Goal: Task Accomplishment & Management: Use online tool/utility

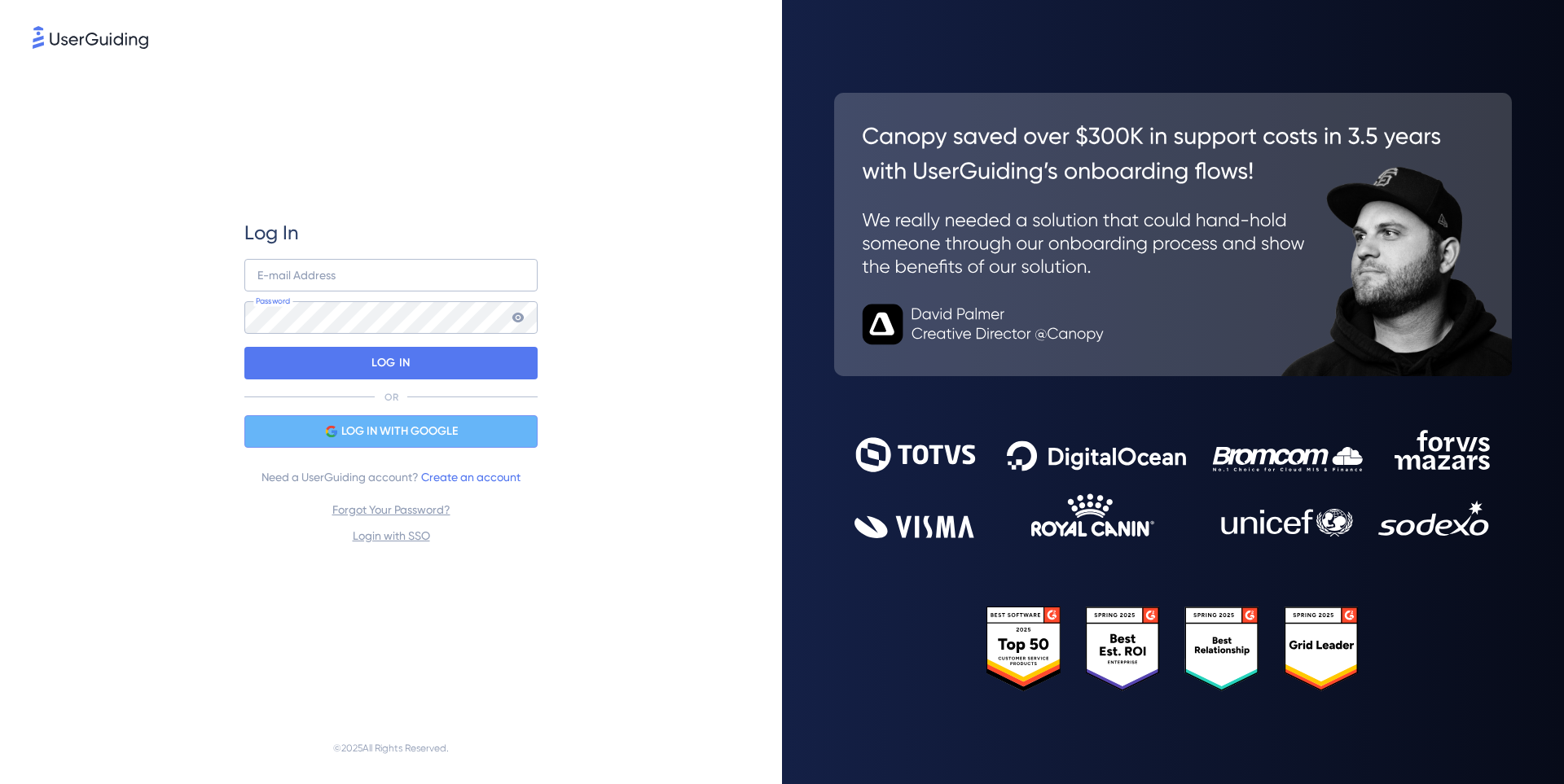
click at [399, 431] on span "LOG IN WITH GOOGLE" at bounding box center [399, 432] width 117 height 20
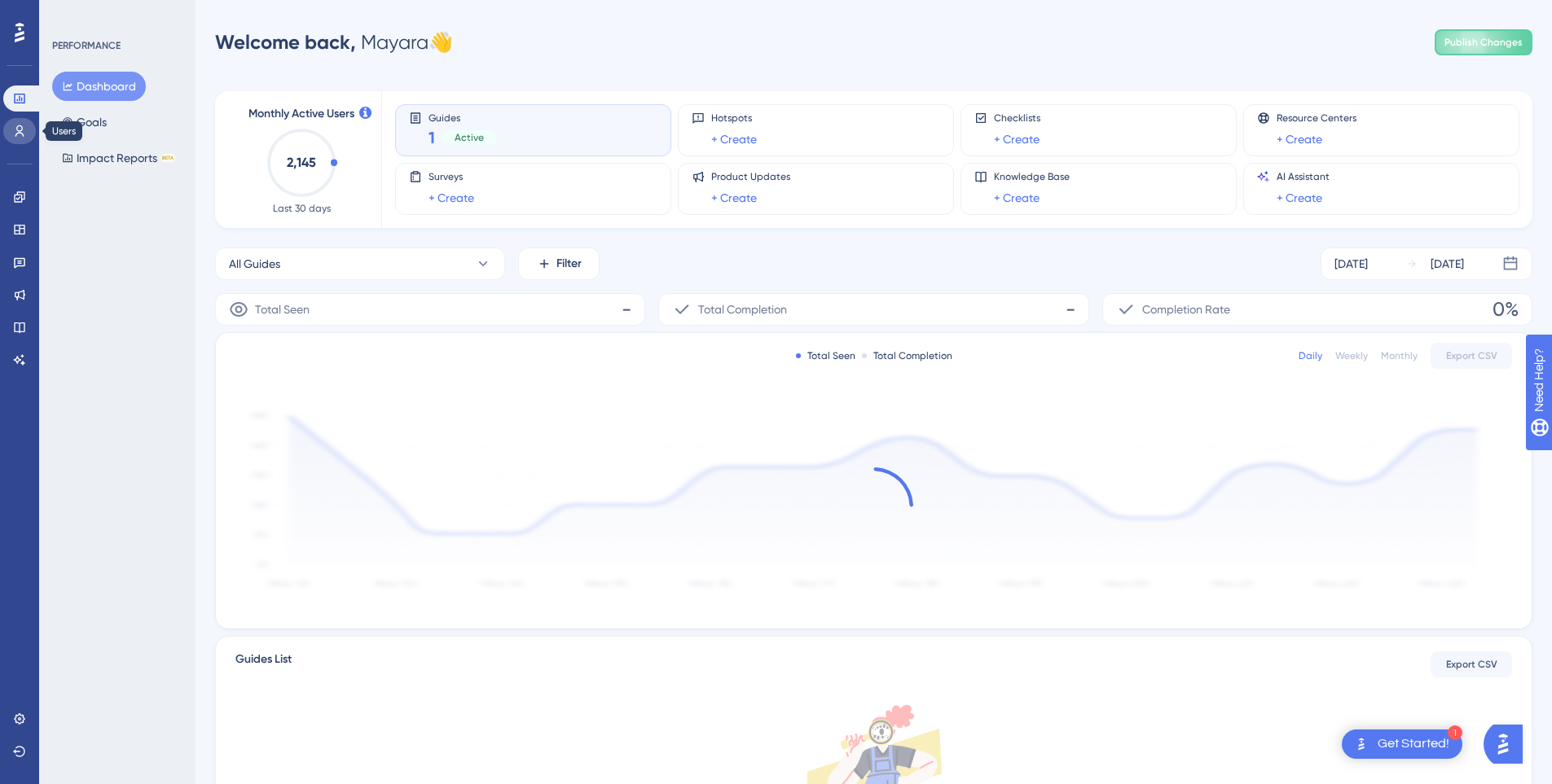
click at [11, 122] on link at bounding box center [20, 131] width 33 height 26
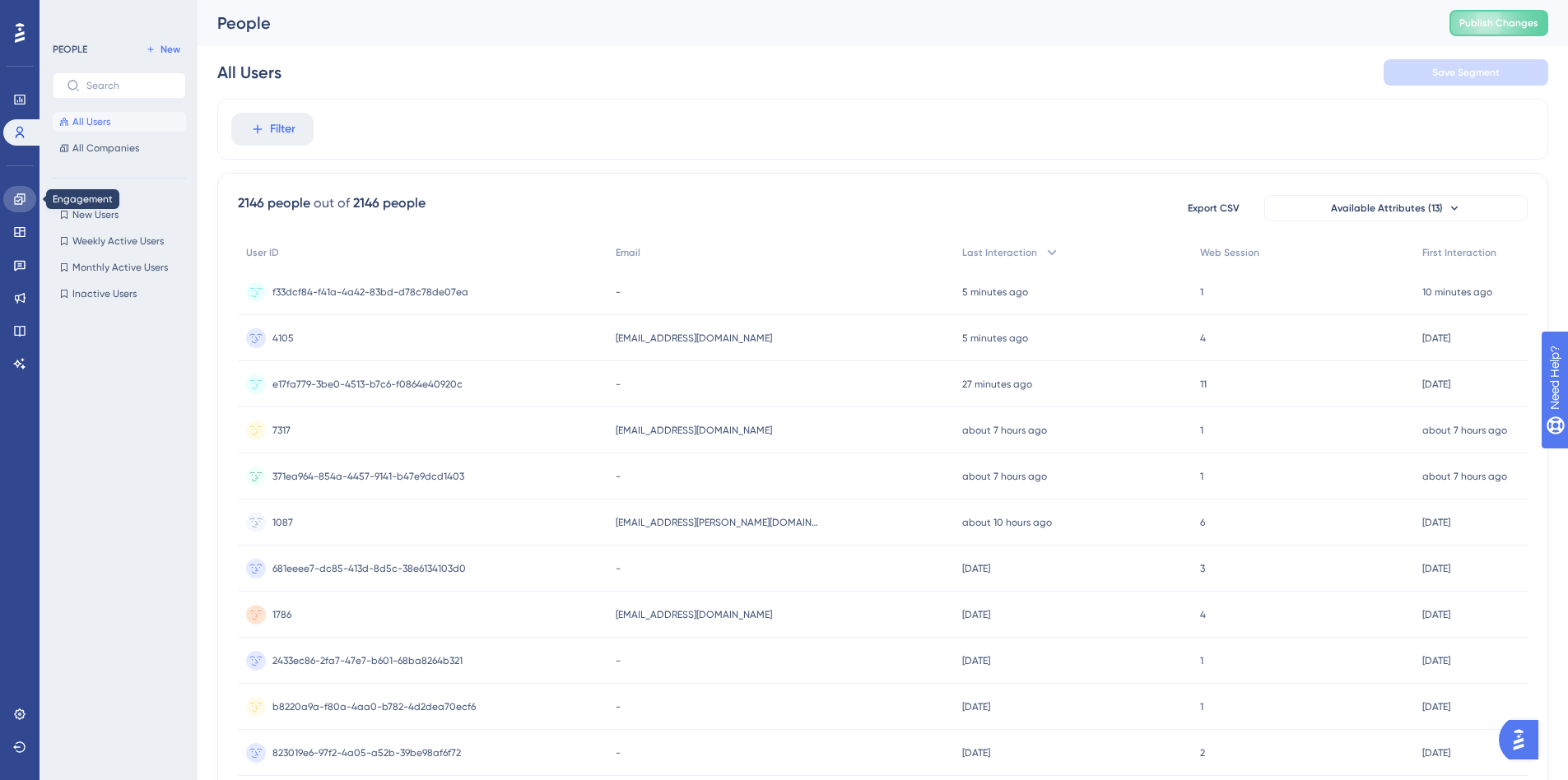
click at [25, 198] on icon at bounding box center [19, 199] width 11 height 11
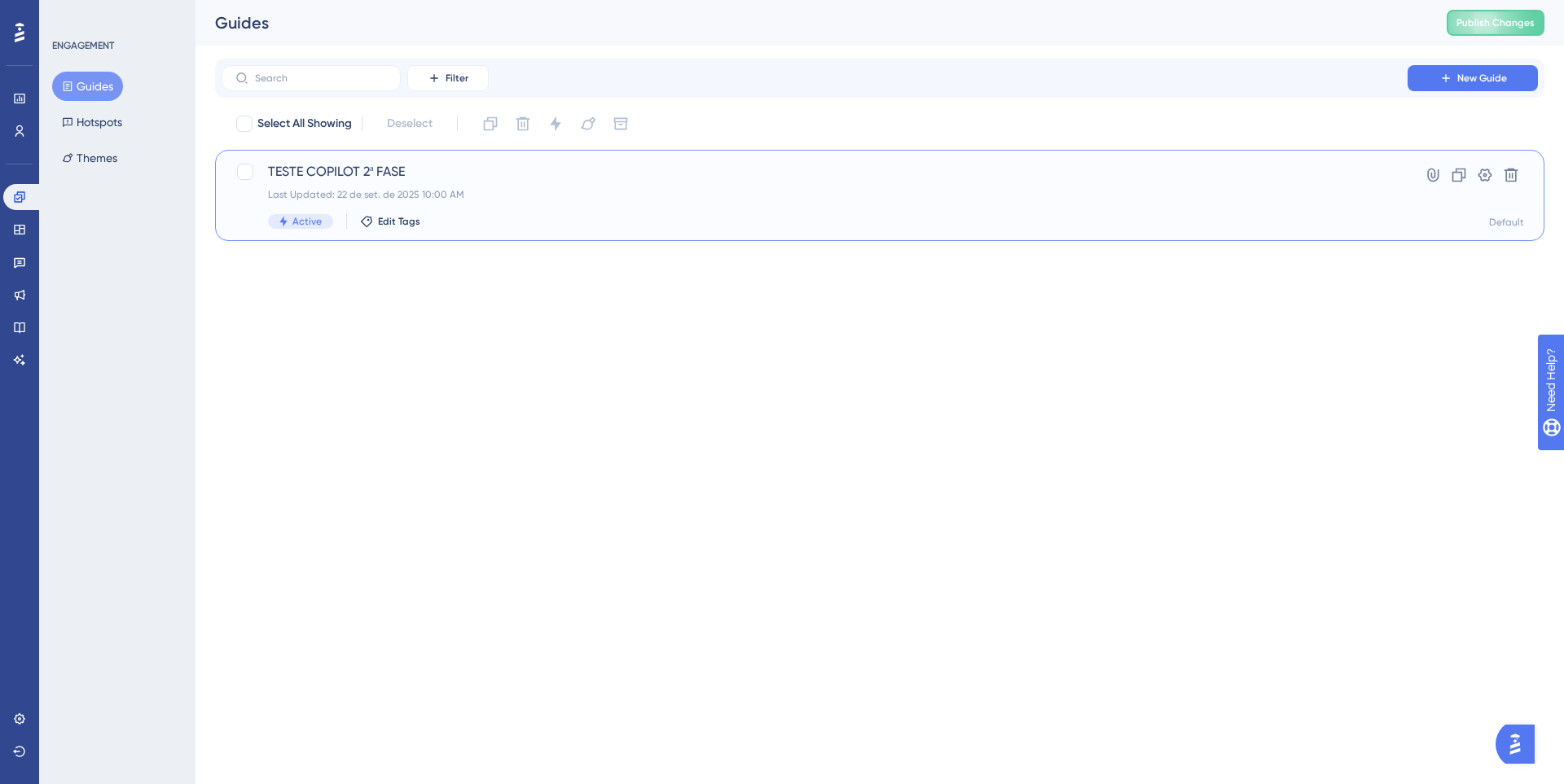
click at [541, 182] on div "TESTE COPILOT 2ª FASE Last Updated: 22 de set. de 2025 10:00 AM Active Edit Tags" at bounding box center [814, 196] width 1093 height 67
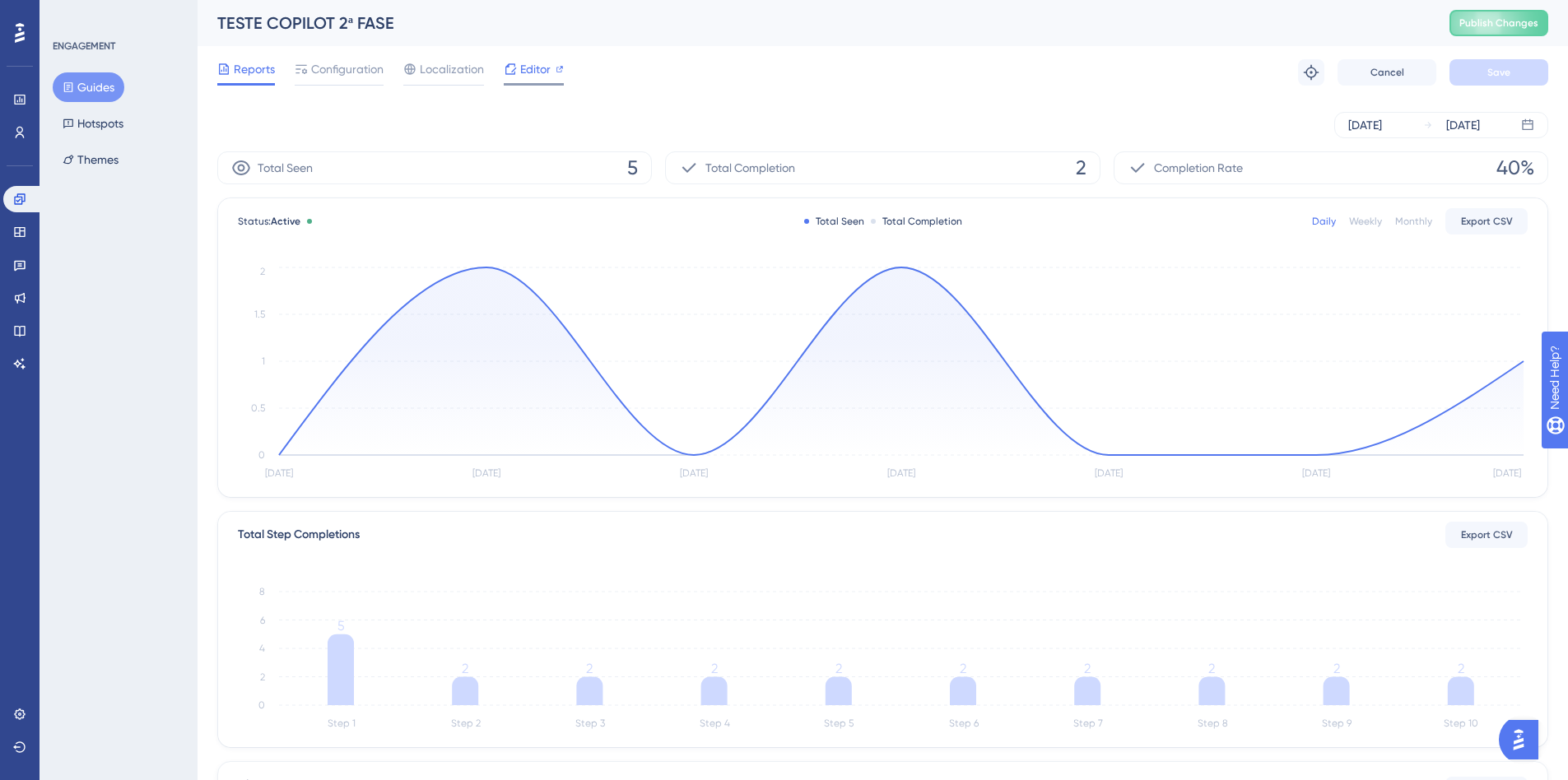
click at [536, 69] on span "Editor" at bounding box center [535, 69] width 30 height 20
click at [527, 75] on span "Editor" at bounding box center [535, 69] width 30 height 20
click at [512, 72] on icon at bounding box center [511, 68] width 11 height 11
click at [334, 58] on div "Reports Configuration Localization Editor Troubleshoot Cancel Save" at bounding box center [883, 72] width 1331 height 53
click at [350, 77] on span "Configuration" at bounding box center [348, 69] width 72 height 20
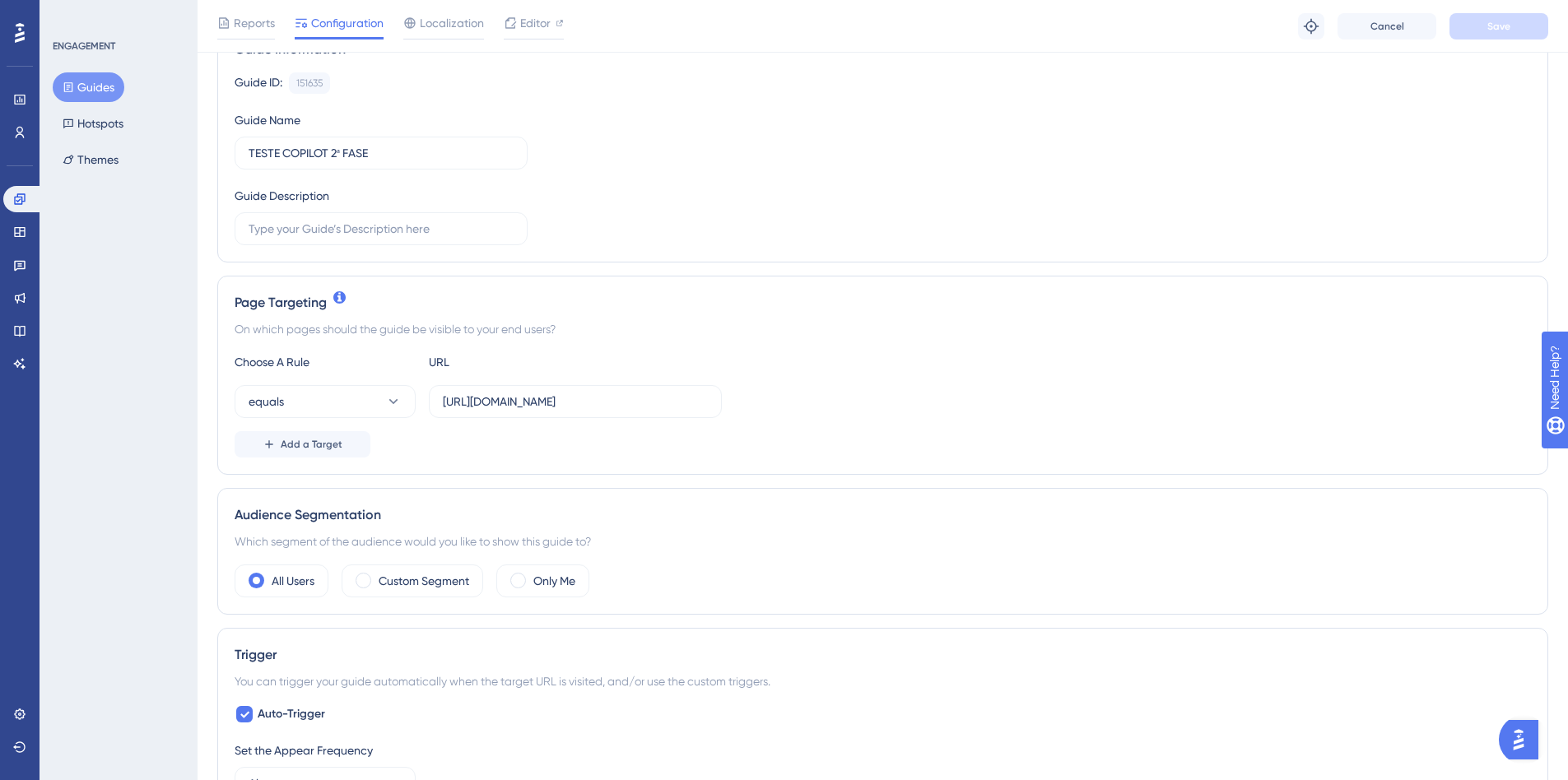
scroll to position [165, 0]
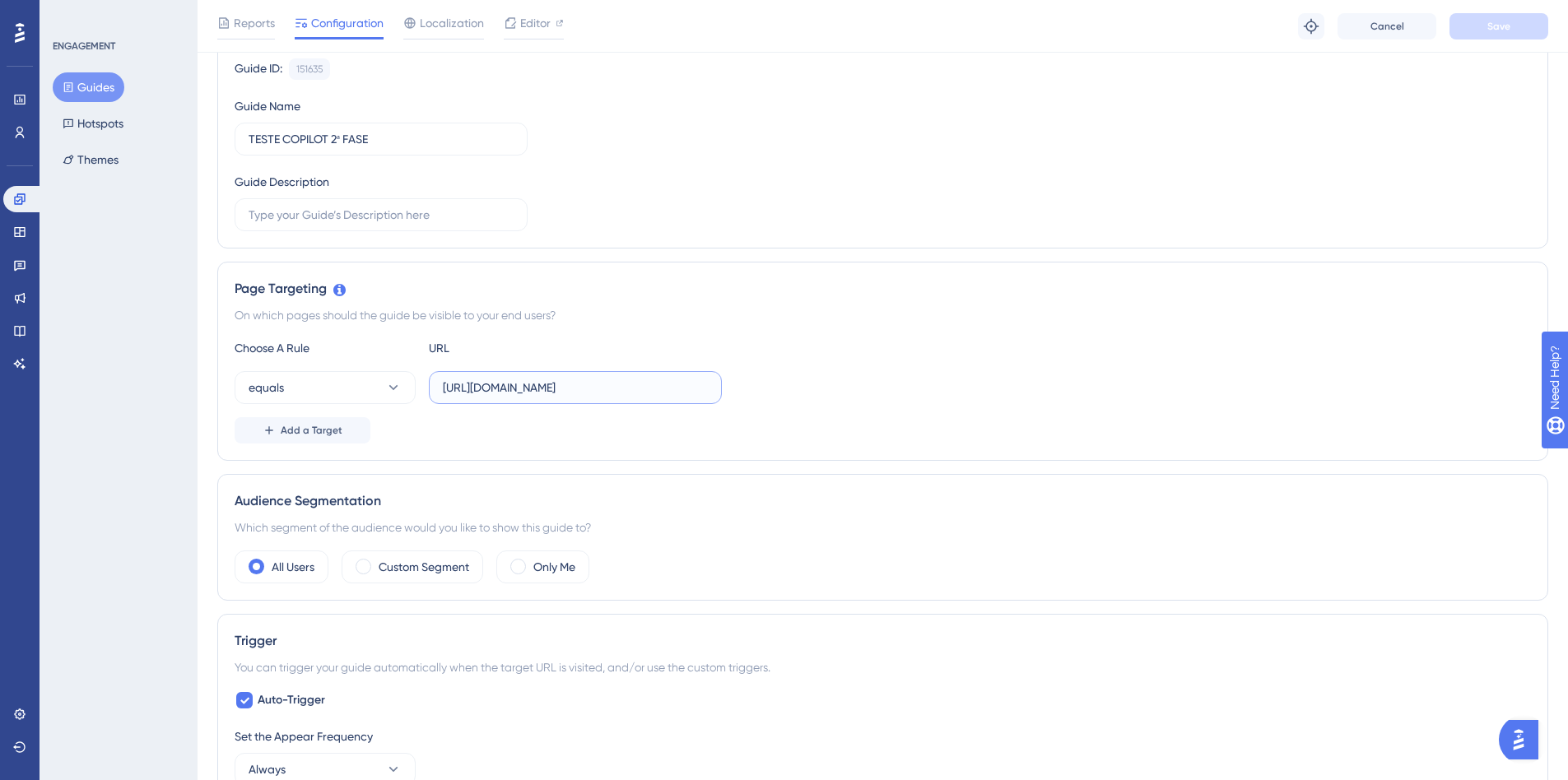
drag, startPoint x: 525, startPoint y: 394, endPoint x: 836, endPoint y: 393, distance: 311.0
click at [836, 393] on div "equals https://insights-staging.datalawyer.com.br/home" at bounding box center [883, 388] width 1296 height 33
click at [729, 422] on div "Add a Target" at bounding box center [883, 431] width 1296 height 26
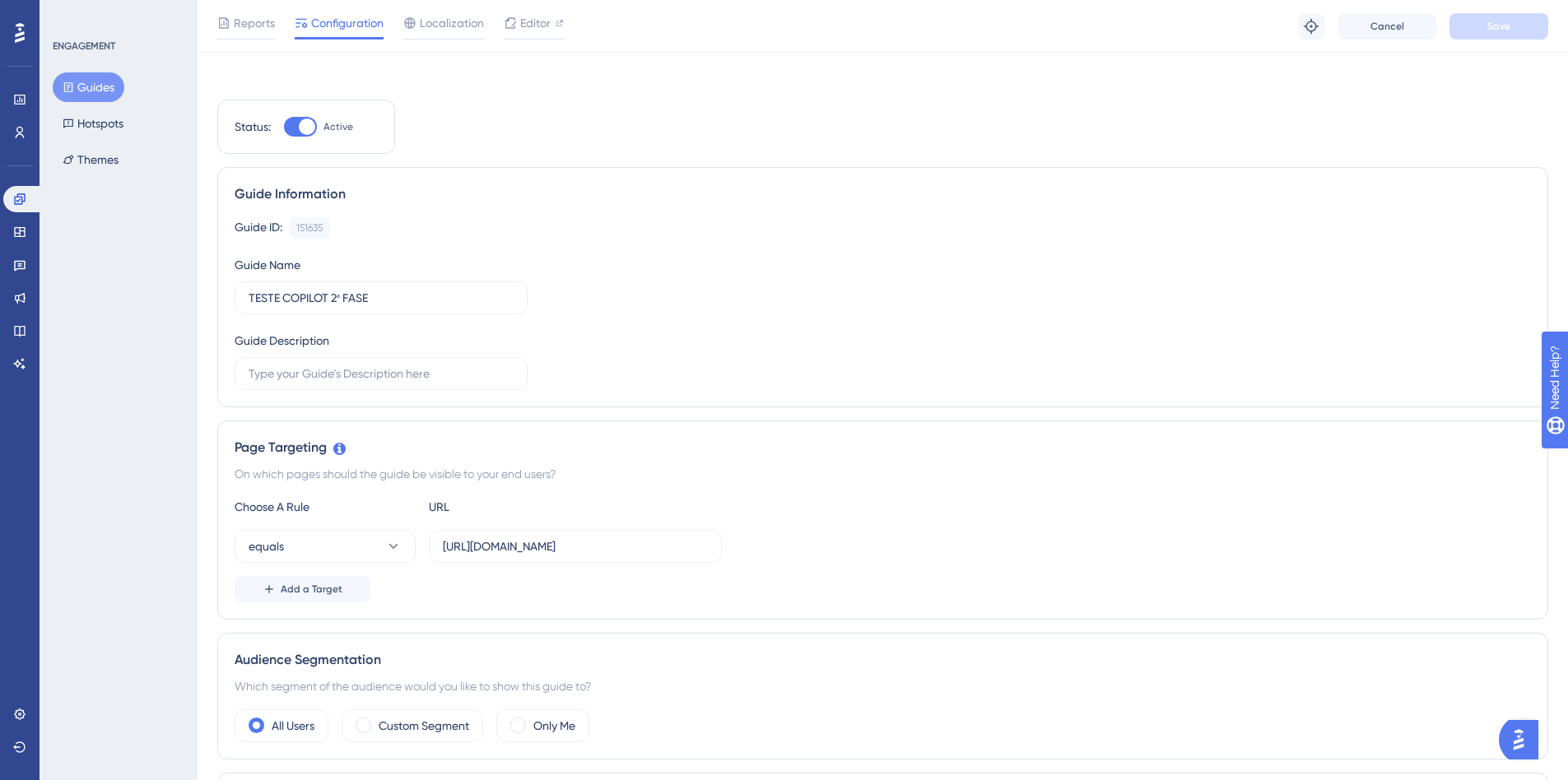
scroll to position [0, 0]
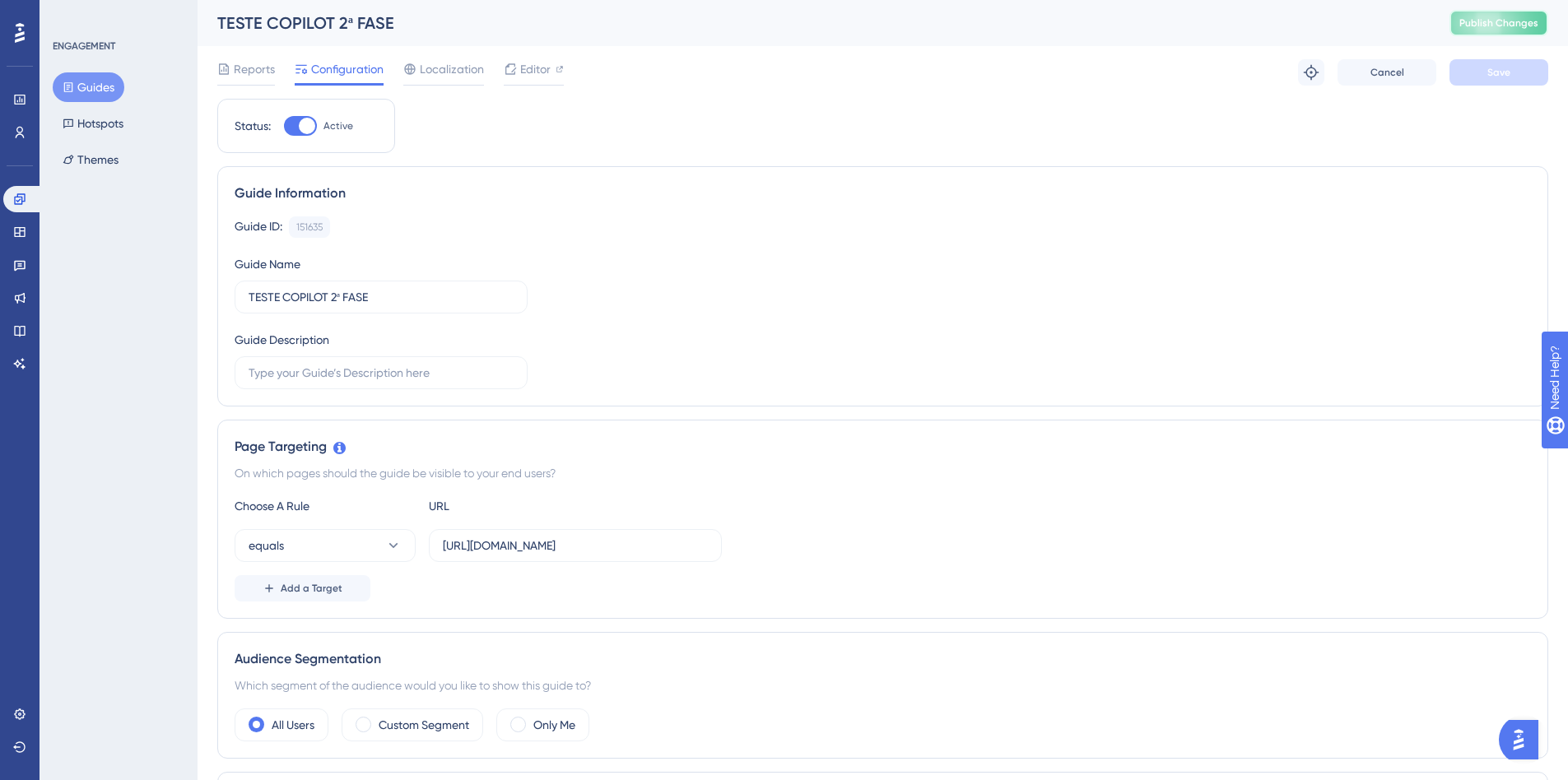
click at [1500, 27] on span "Publish Changes" at bounding box center [1499, 23] width 79 height 13
drag, startPoint x: 343, startPoint y: 553, endPoint x: 325, endPoint y: 555, distance: 18.1
click at [342, 553] on button "equals" at bounding box center [325, 546] width 181 height 33
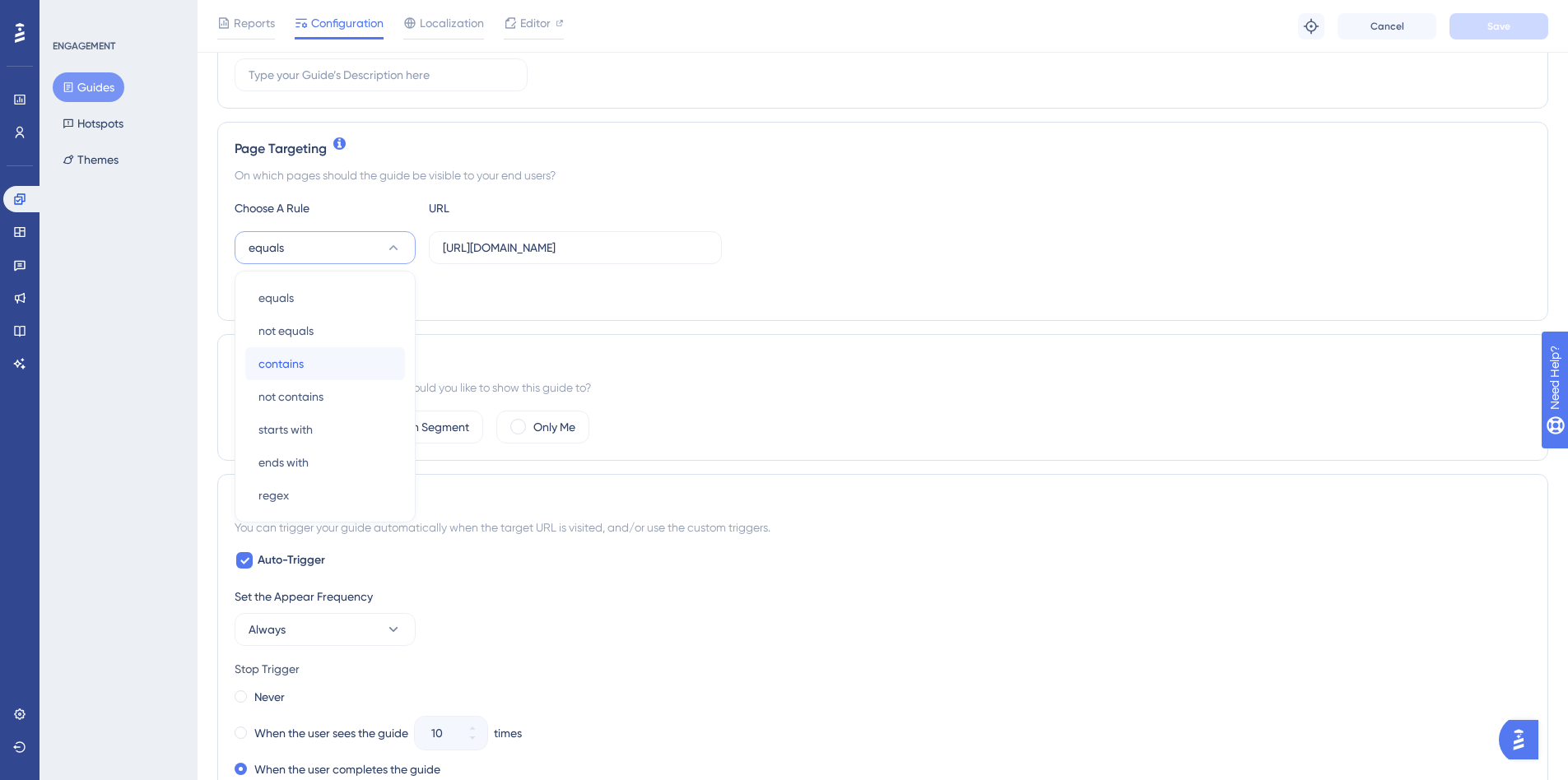
click at [298, 369] on span "contains" at bounding box center [281, 364] width 45 height 20
click at [1496, 29] on span "Save" at bounding box center [1499, 26] width 23 height 13
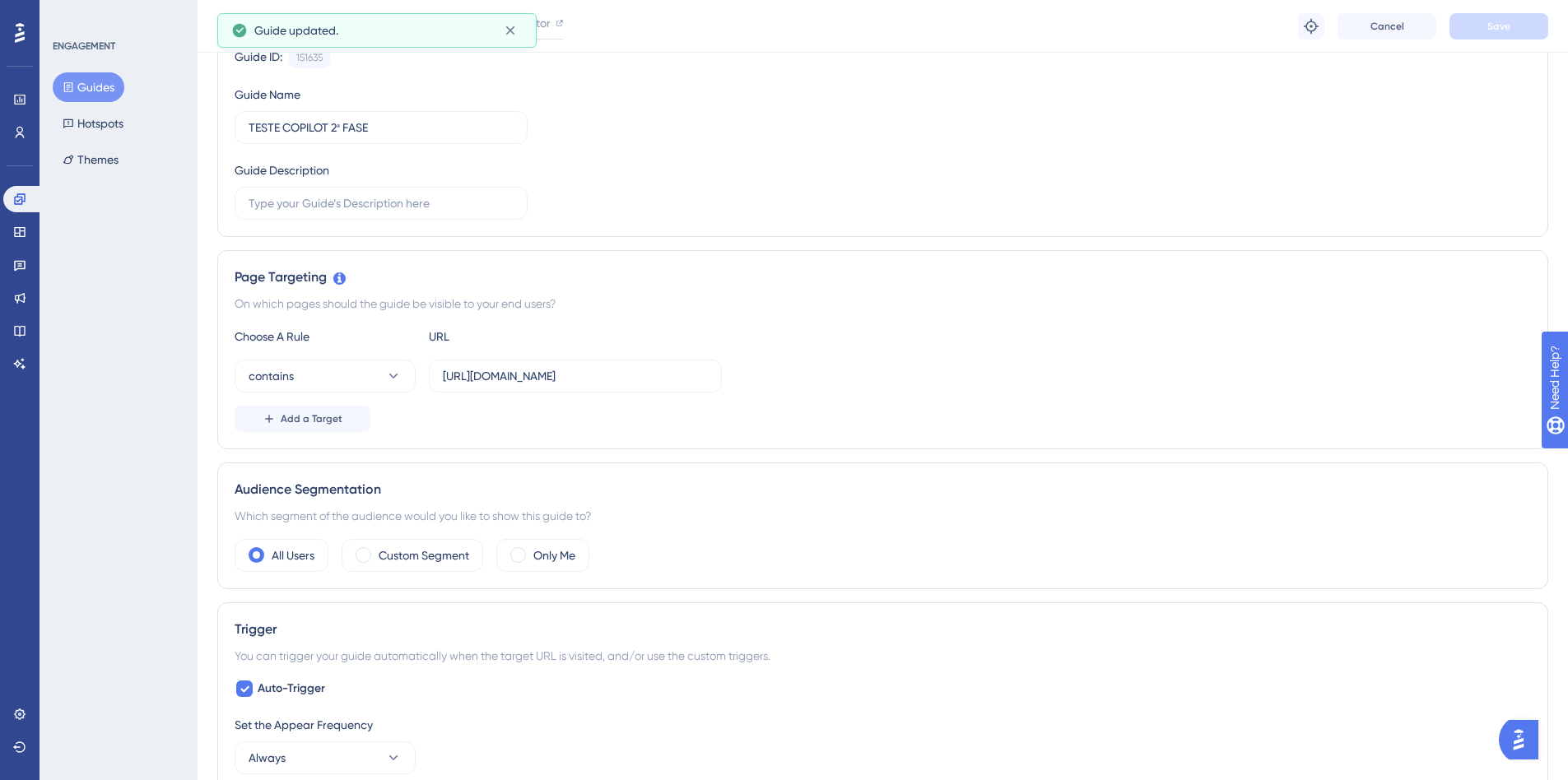
scroll to position [0, 0]
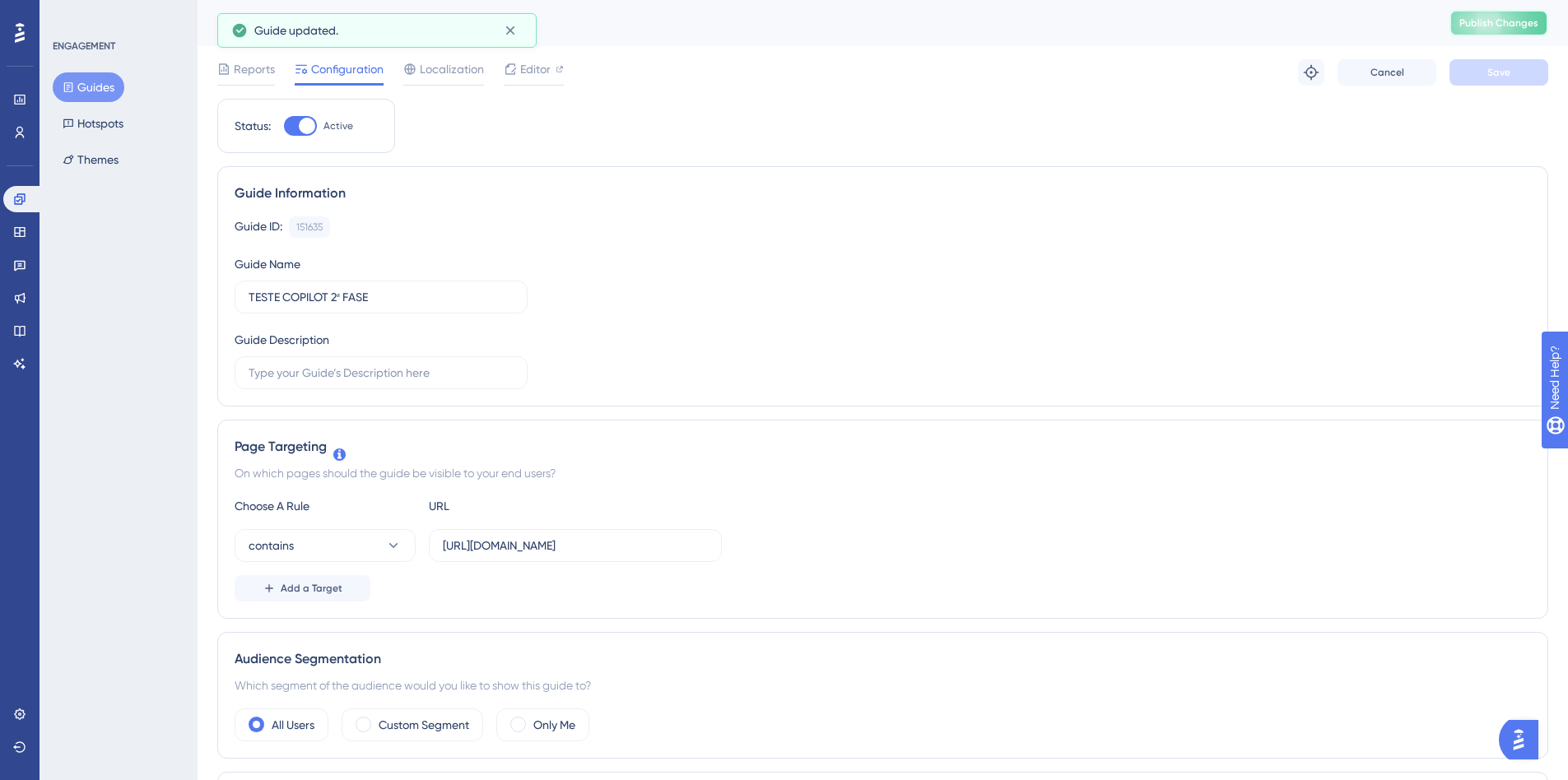
click at [1526, 28] on span "Publish Changes" at bounding box center [1499, 23] width 79 height 13
click at [357, 536] on button "contains" at bounding box center [325, 546] width 181 height 33
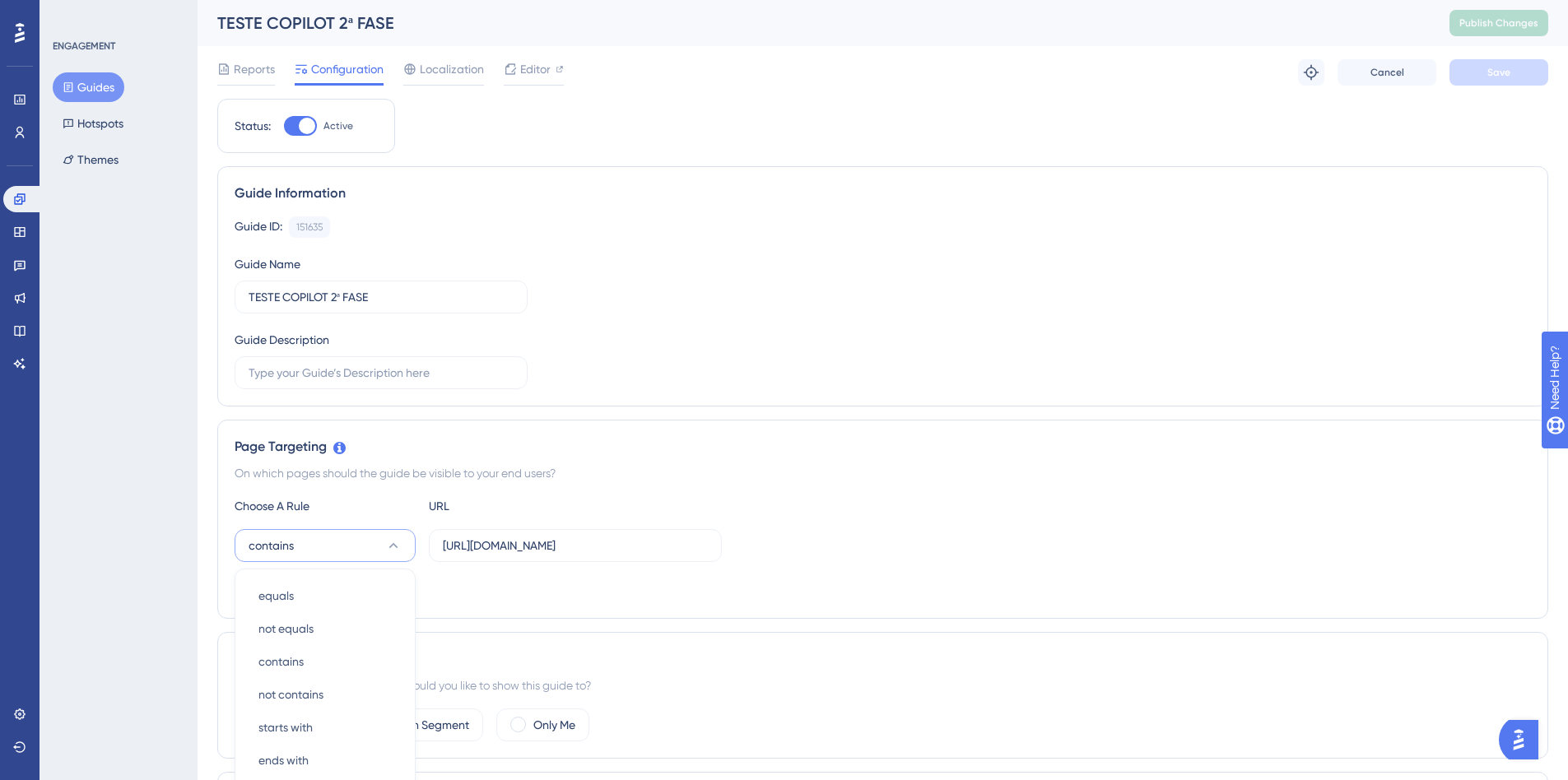
scroll to position [305, 0]
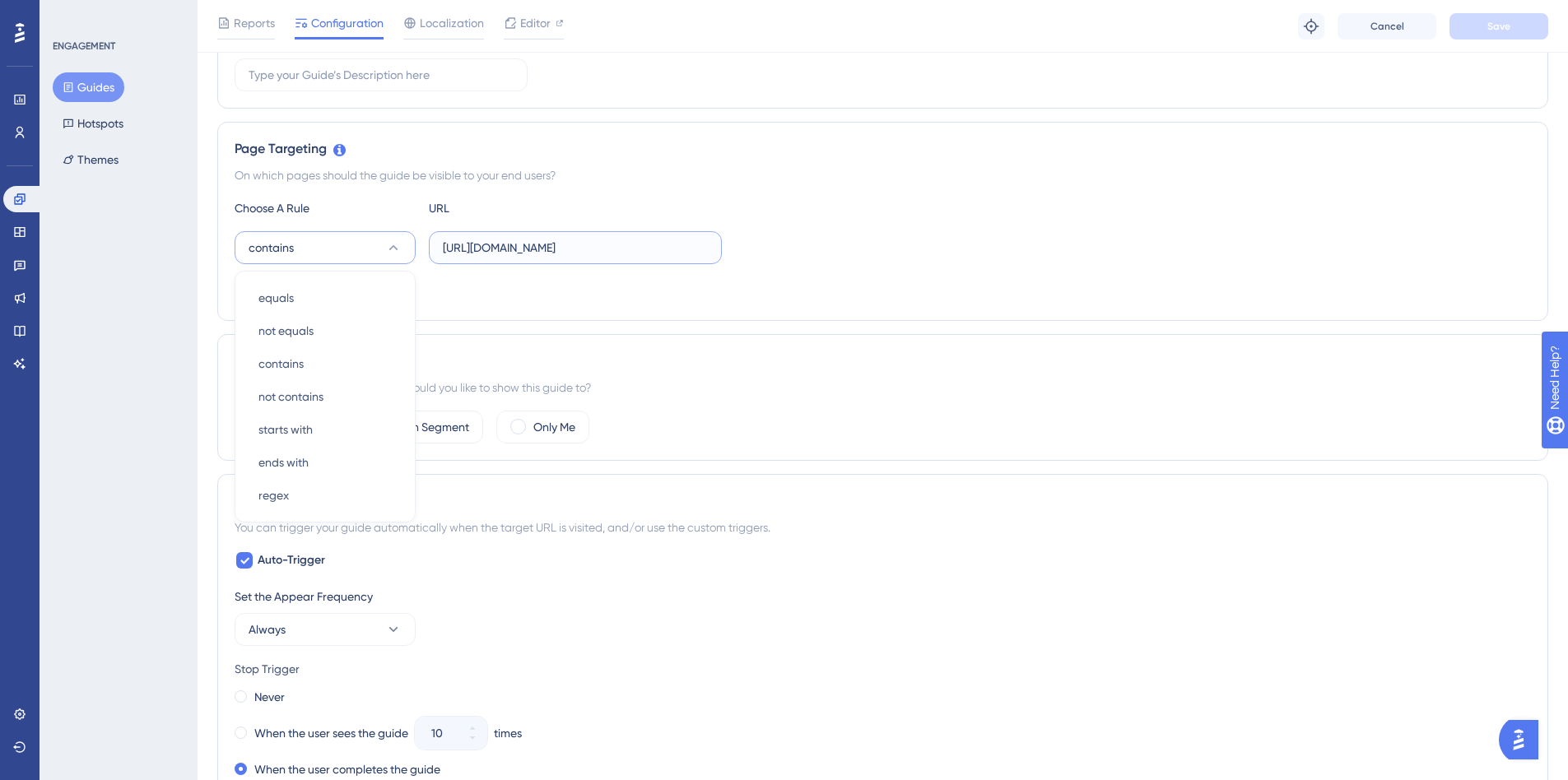
drag, startPoint x: 599, startPoint y: 245, endPoint x: 829, endPoint y: 263, distance: 230.7
click at [847, 263] on div "contains equals equals not equals not equals contains contains not contains not…" at bounding box center [883, 248] width 1296 height 33
click at [334, 267] on div "Choose A Rule URL contains https://insights-staging.datalawyer.com.br/home Add …" at bounding box center [883, 251] width 1296 height 105
click at [329, 247] on button "contains" at bounding box center [325, 248] width 181 height 33
click at [529, 9] on div "Reports Configuration Localization Editor Troubleshoot Cancel Save" at bounding box center [883, 26] width 1370 height 53
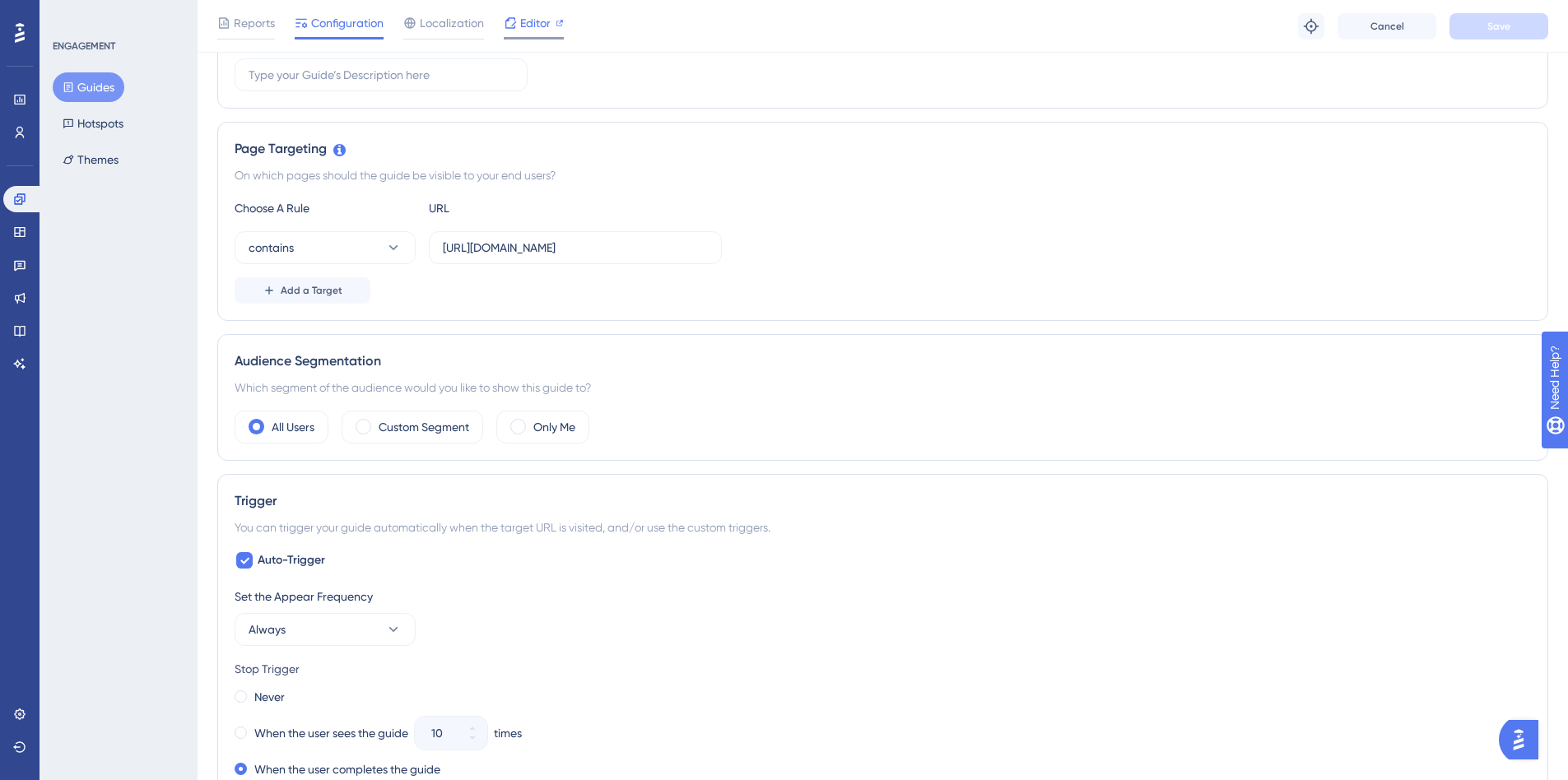
click at [517, 26] on div "Editor" at bounding box center [534, 23] width 60 height 20
drag, startPoint x: 565, startPoint y: 31, endPoint x: 556, endPoint y: 31, distance: 9.0
click at [563, 31] on div "Reports Configuration Localization Editor Troubleshoot Cancel Save" at bounding box center [883, 26] width 1370 height 53
click at [534, 30] on span "Editor" at bounding box center [535, 23] width 30 height 20
drag, startPoint x: 602, startPoint y: 241, endPoint x: 925, endPoint y: 255, distance: 323.3
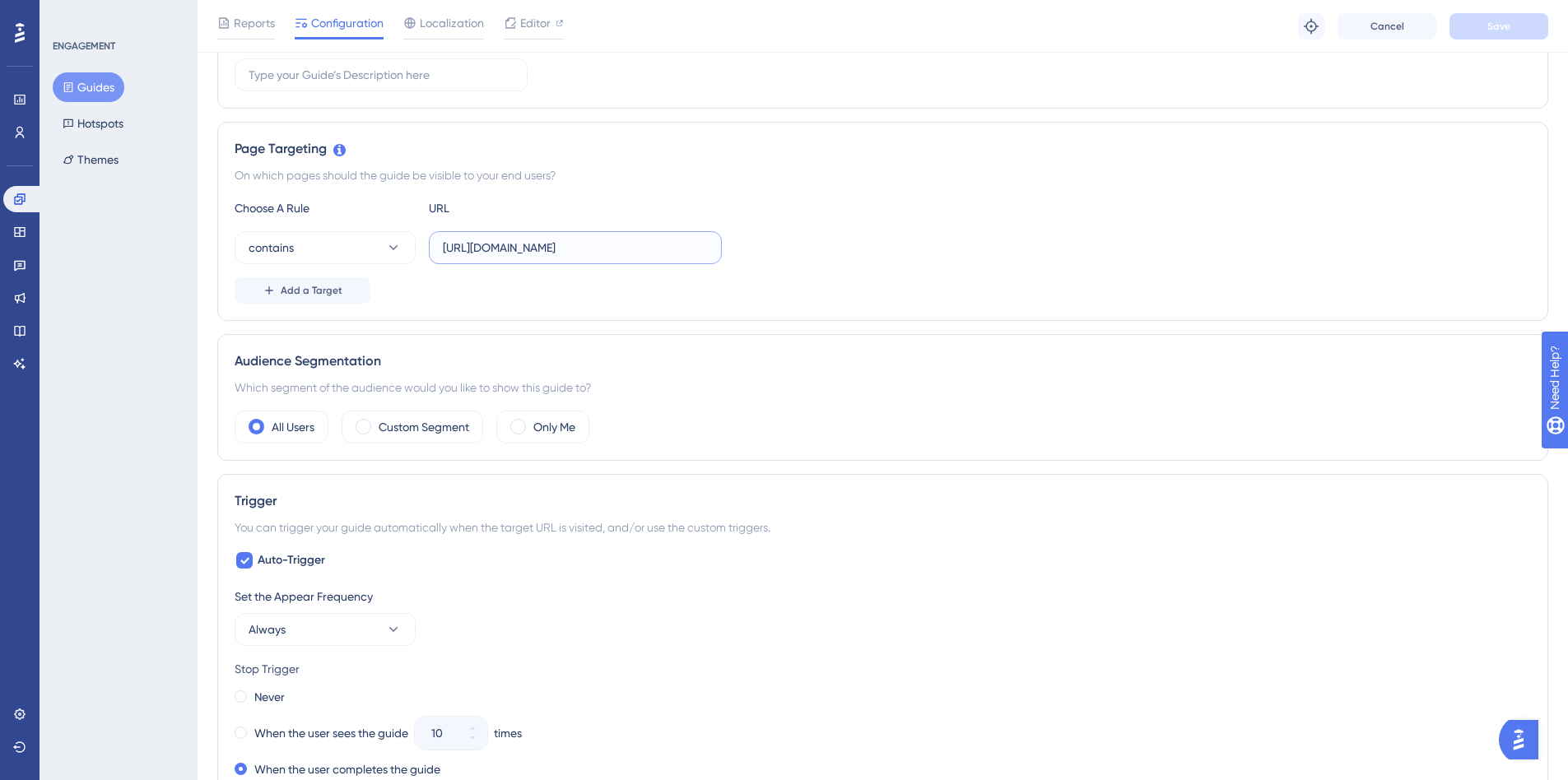
click at [1007, 252] on div "contains https://insights-staging.datalawyer.com.br/home" at bounding box center [883, 248] width 1296 height 33
click at [757, 255] on div "contains https://insights-staging.datalawyer.com.br/home" at bounding box center [883, 248] width 1296 height 33
drag, startPoint x: 581, startPoint y: 245, endPoint x: 890, endPoint y: 245, distance: 309.0
click at [890, 245] on div "contains https://insights-staging.datalawyer.com.br/home" at bounding box center [883, 248] width 1296 height 33
click at [892, 275] on div "Choose A Rule URL contains https://insights-staging.datalawyer.com.br/home Add …" at bounding box center [883, 251] width 1296 height 105
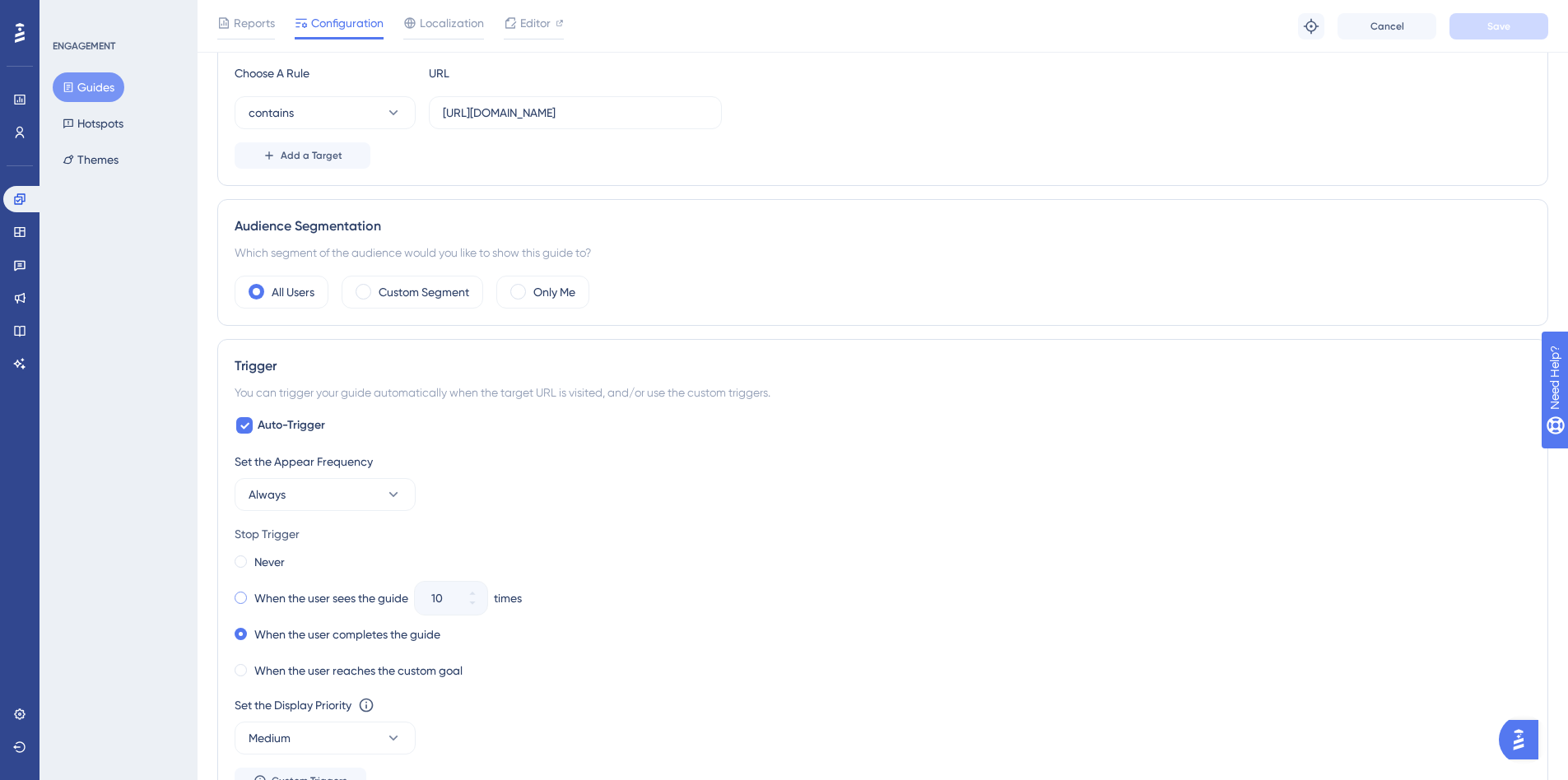
scroll to position [469, 0]
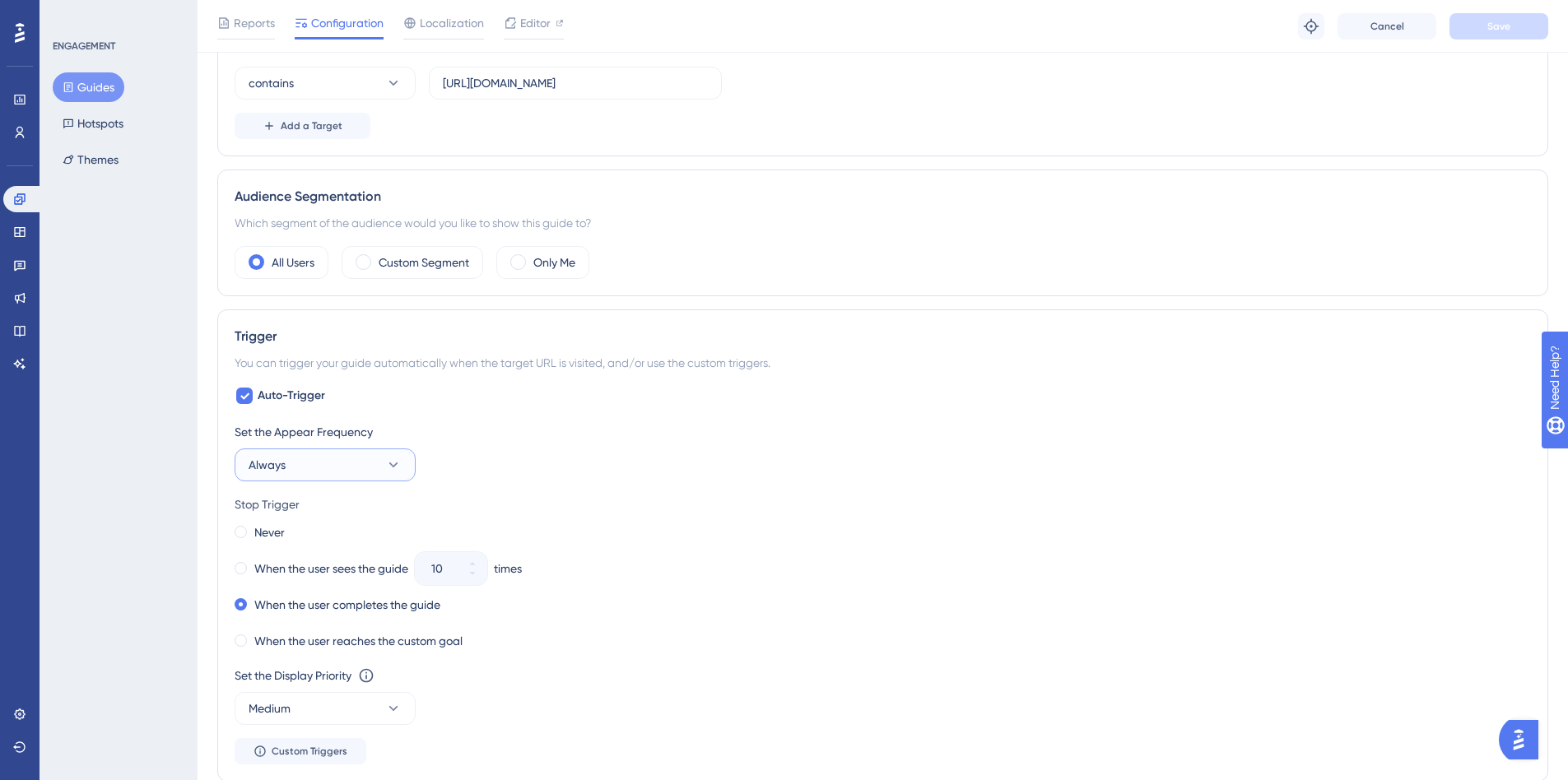
click at [341, 454] on button "Always" at bounding box center [325, 465] width 181 height 33
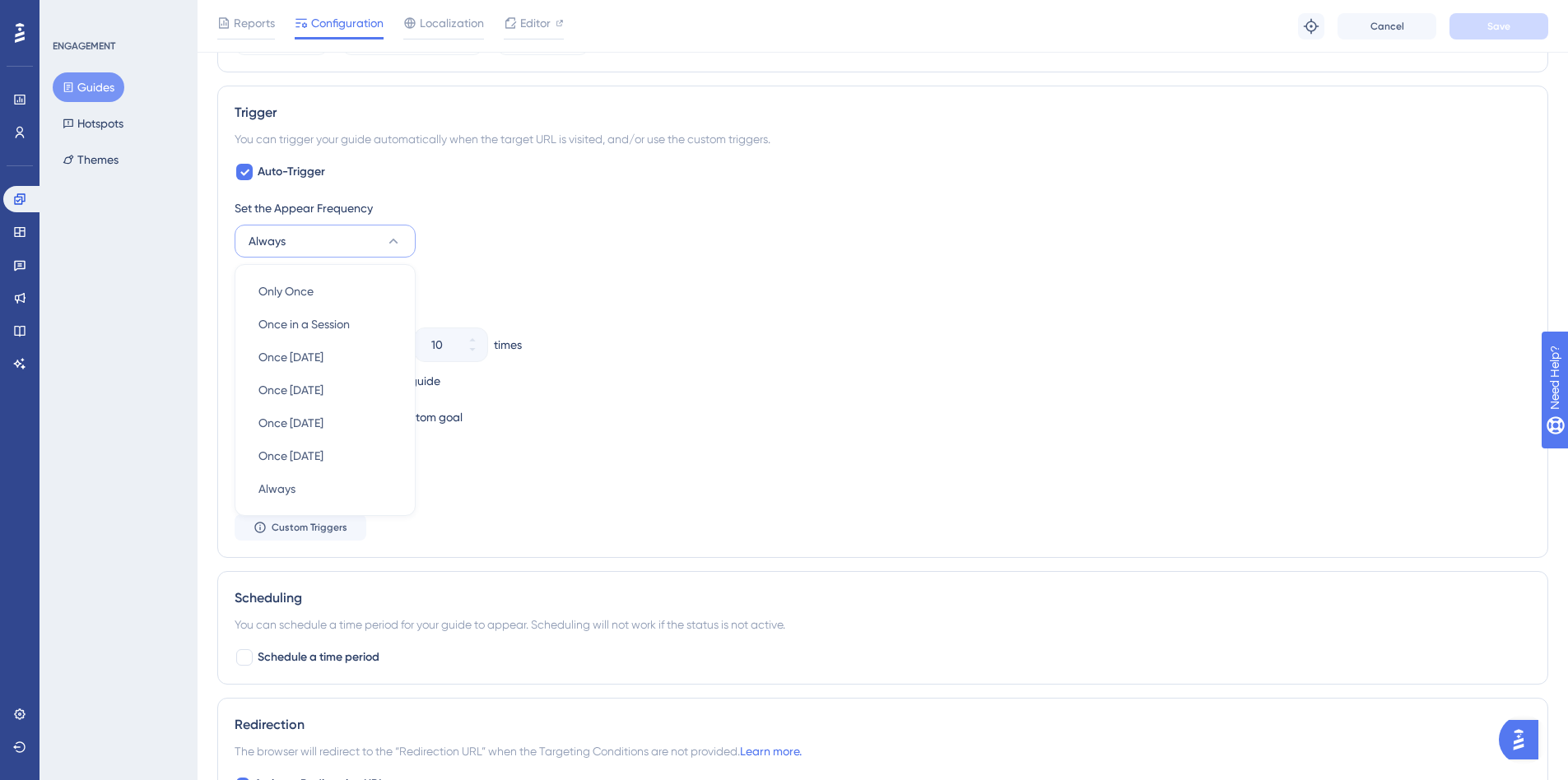
click at [323, 235] on button "Always" at bounding box center [325, 241] width 181 height 33
click at [379, 233] on button "Always" at bounding box center [325, 241] width 181 height 33
click at [384, 233] on button "Always" at bounding box center [325, 241] width 181 height 33
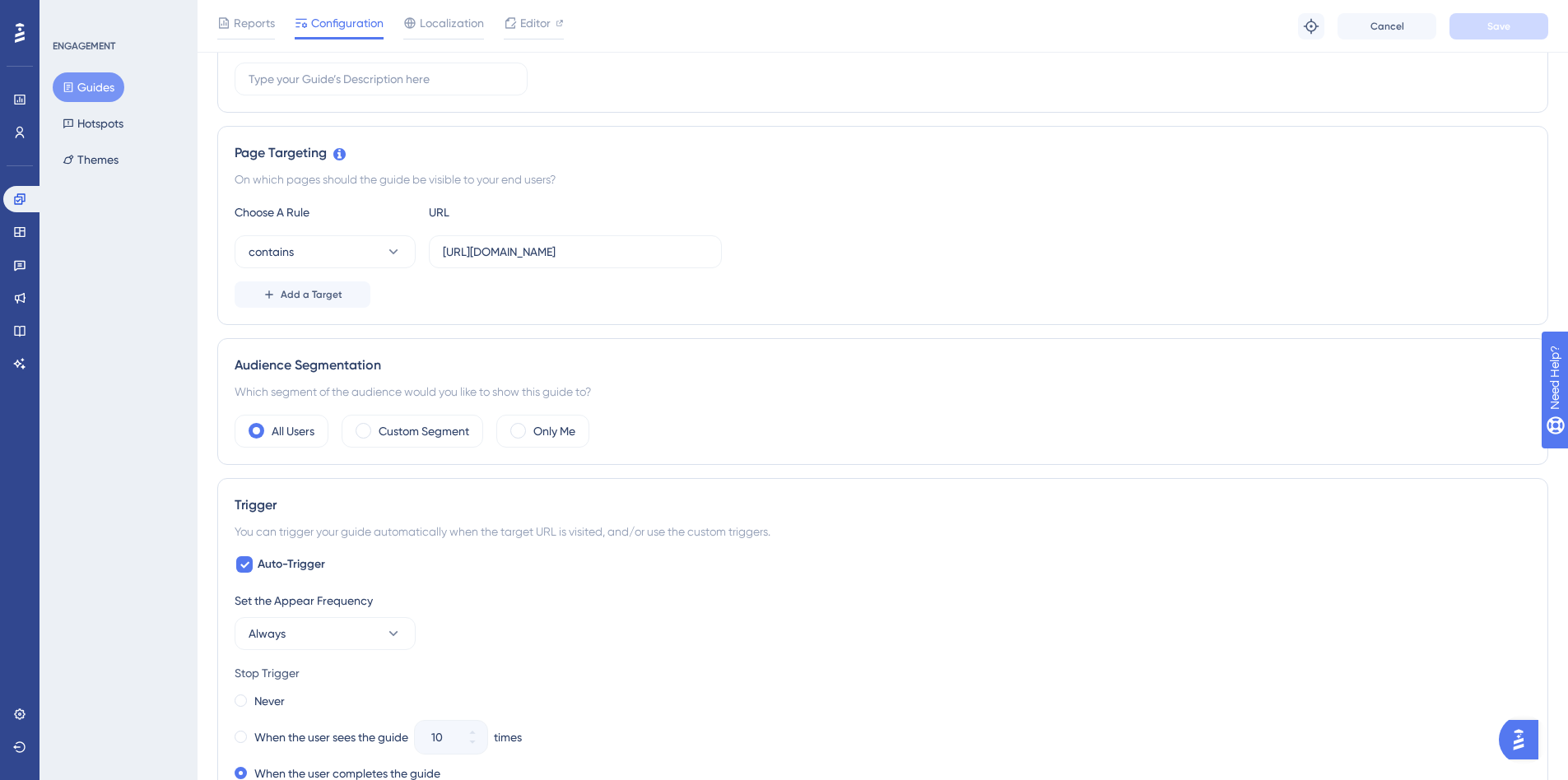
scroll to position [117, 0]
